Goal: Find specific page/section: Find specific page/section

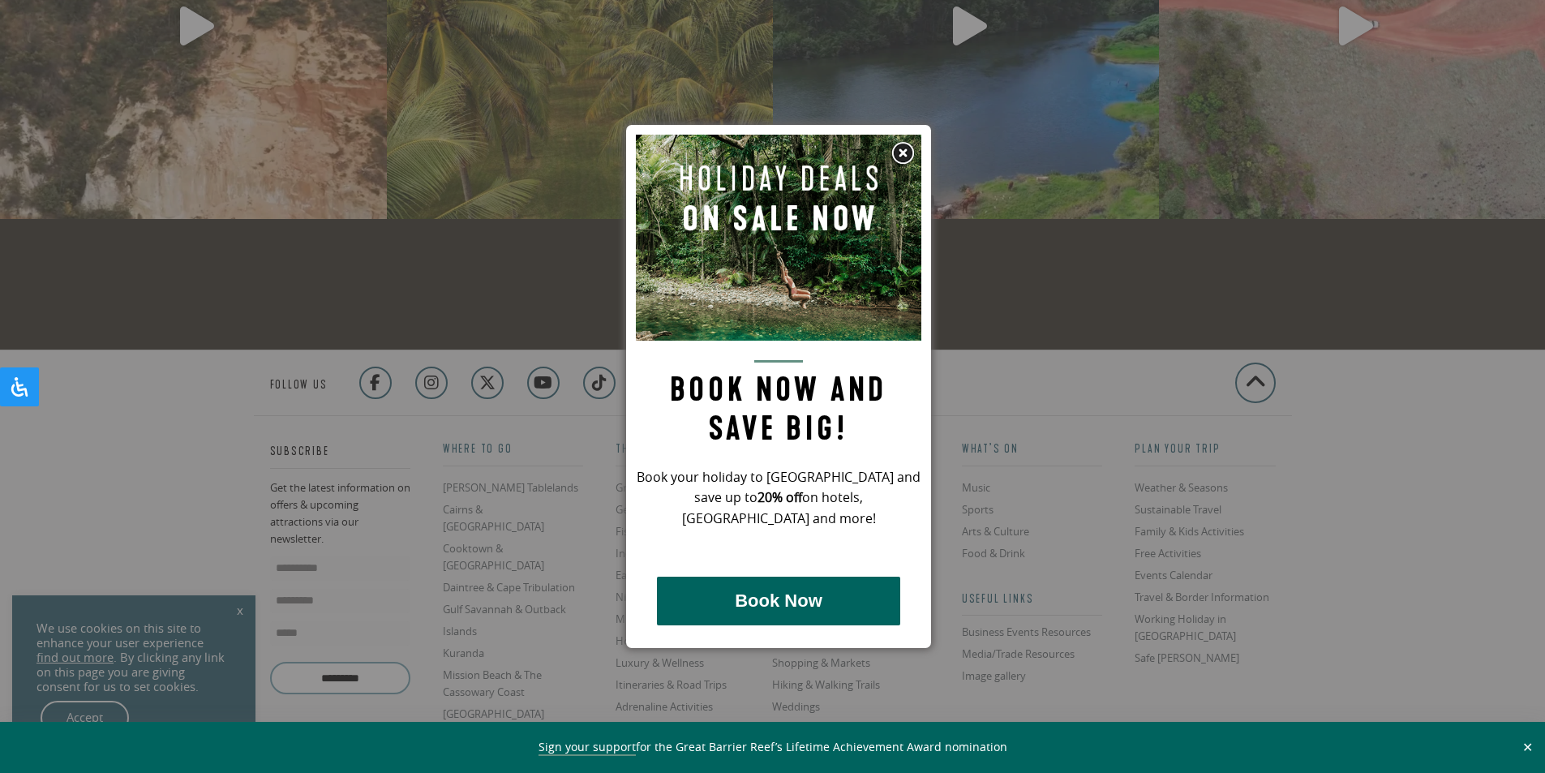
scroll to position [4380, 0]
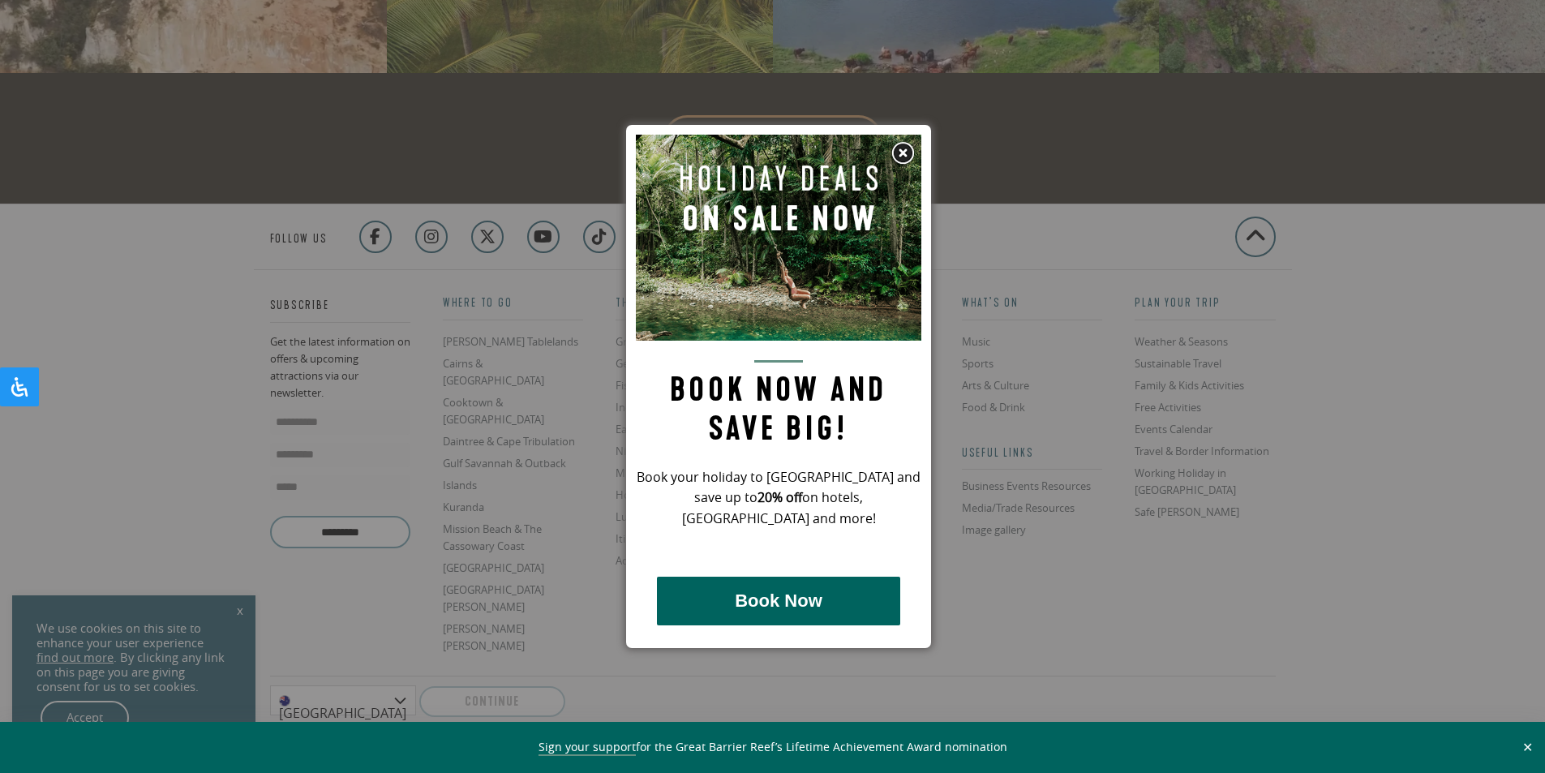
click at [904, 150] on img at bounding box center [903, 153] width 24 height 24
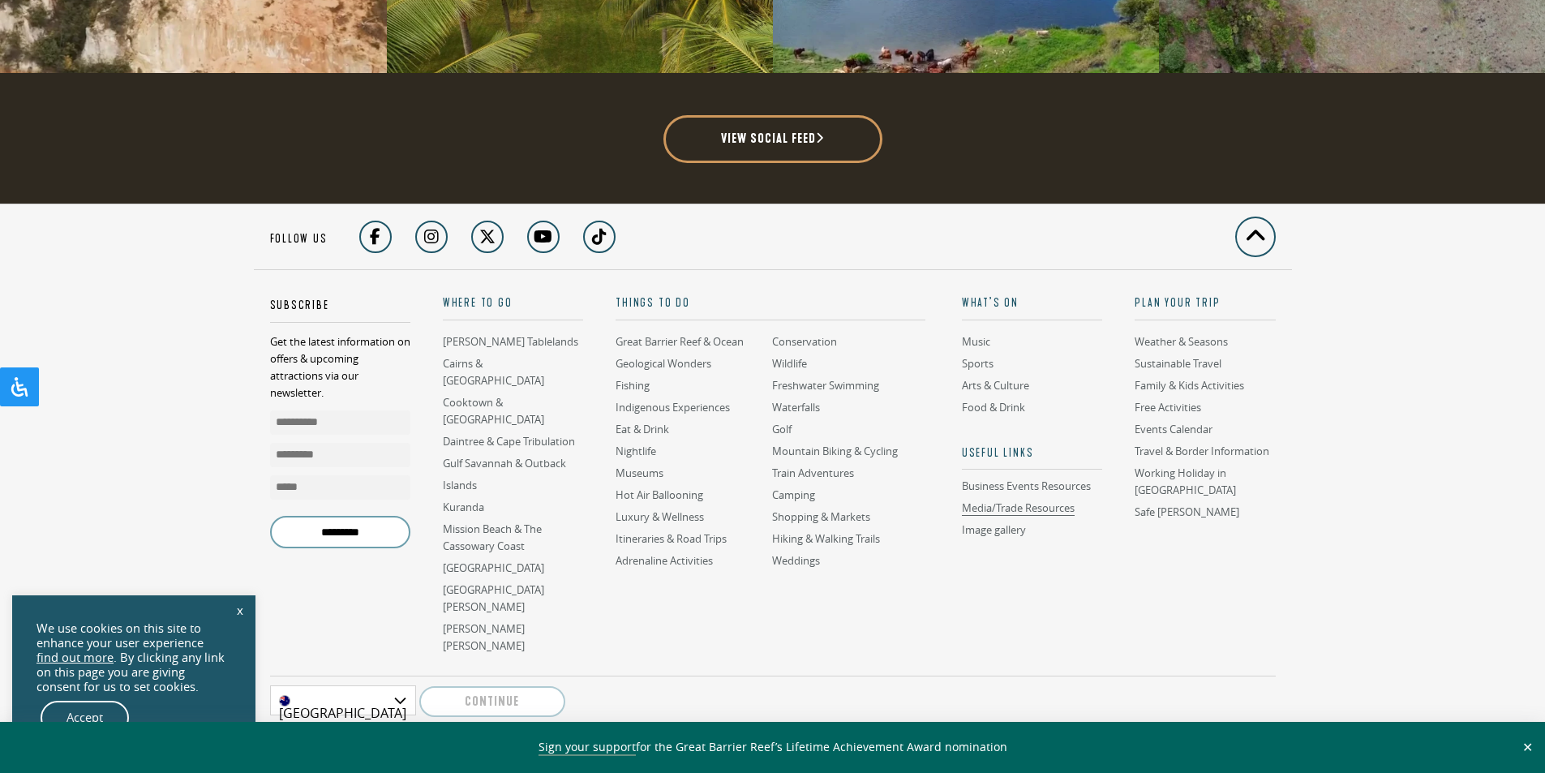
click at [978, 500] on link "Media/Trade Resources" at bounding box center [1018, 507] width 113 height 15
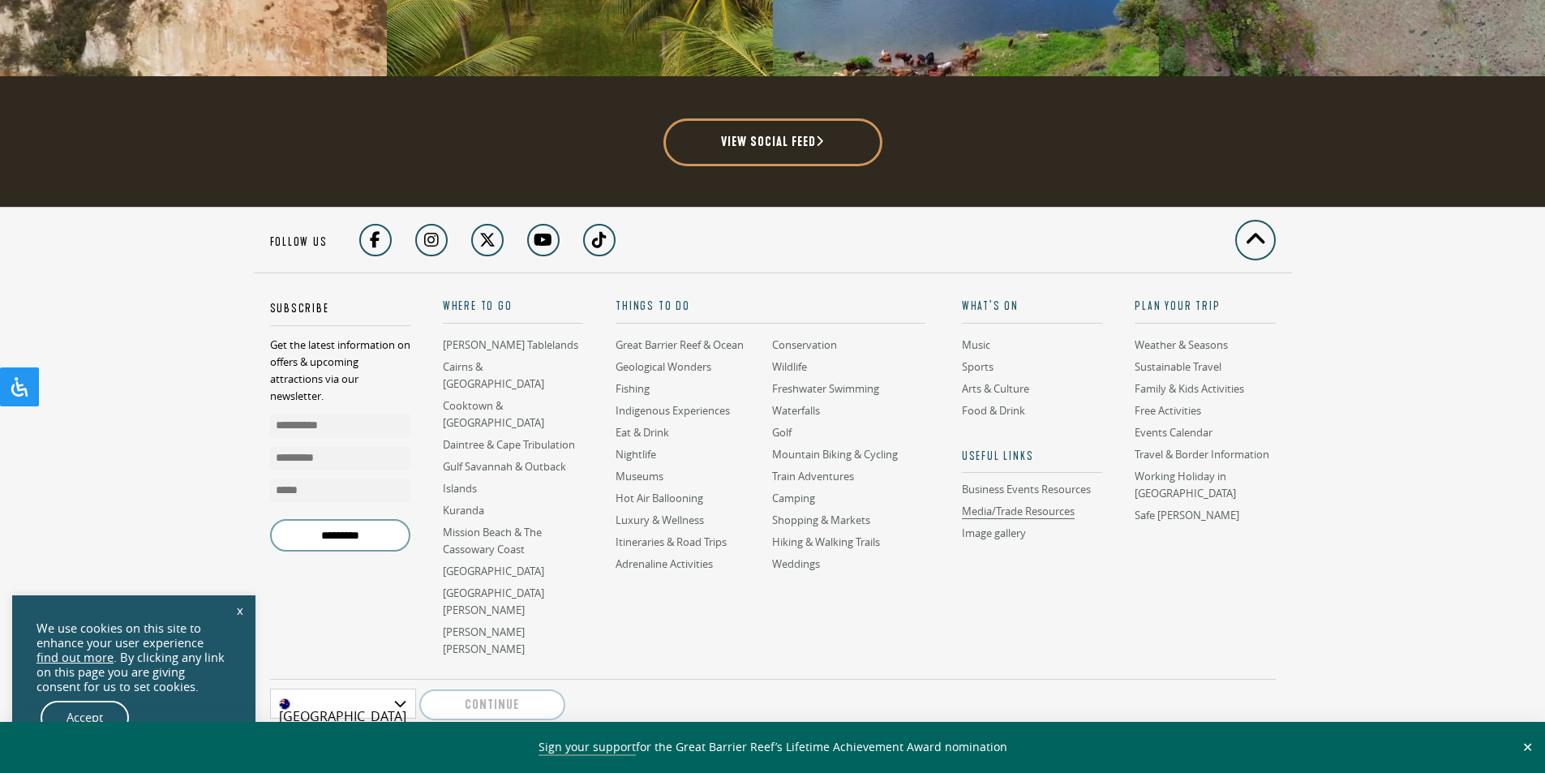
click at [1037, 504] on link "Media/Trade Resources" at bounding box center [1018, 511] width 113 height 15
